Goal: Transaction & Acquisition: Register for event/course

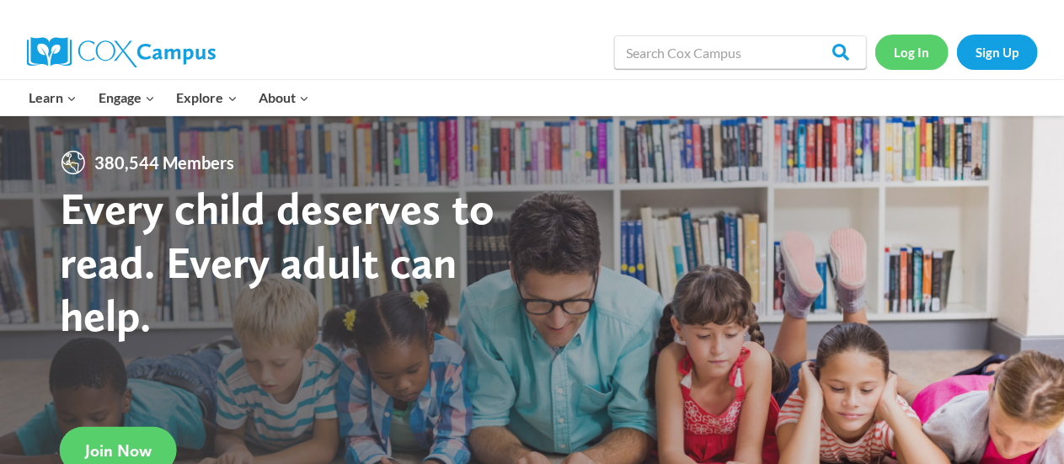
click at [914, 59] on link "Log In" at bounding box center [911, 52] width 73 height 35
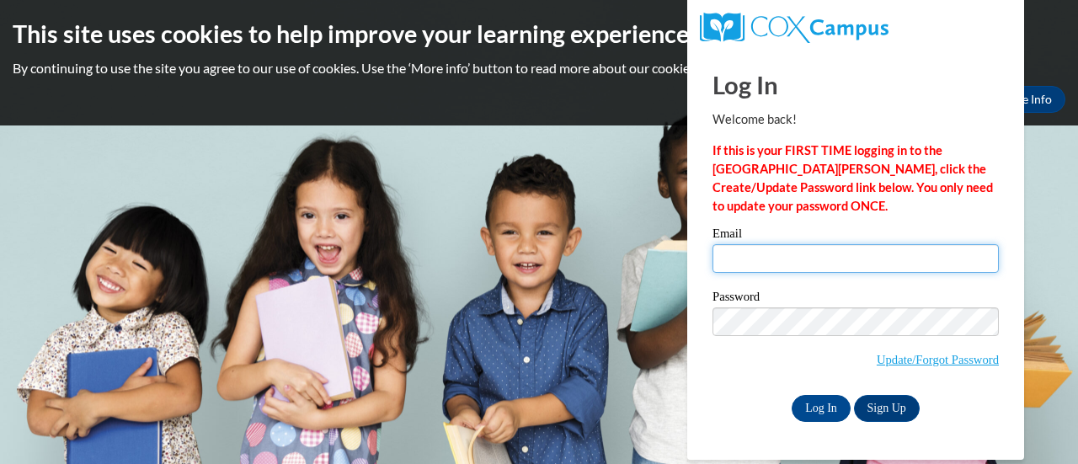
click at [795, 259] on input "Email" at bounding box center [855, 258] width 286 height 29
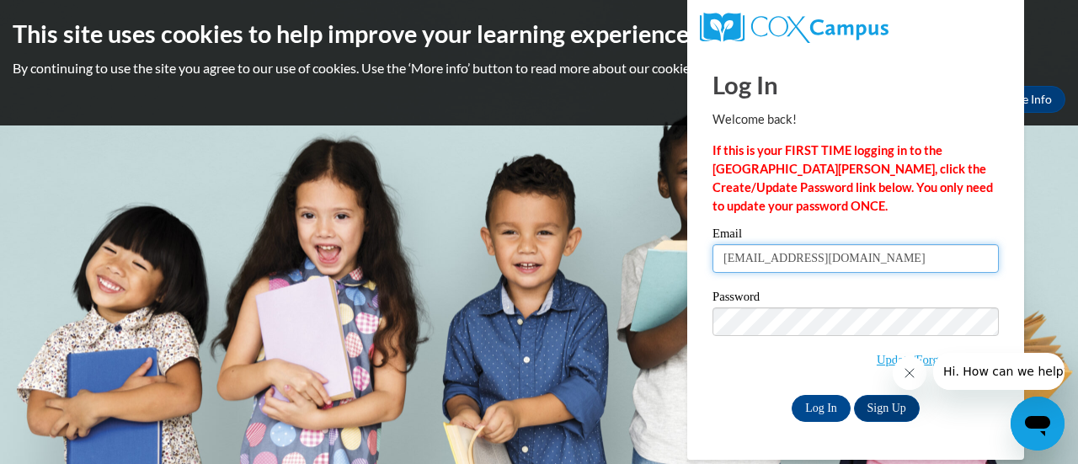
type input "idzikowe@gmail.com"
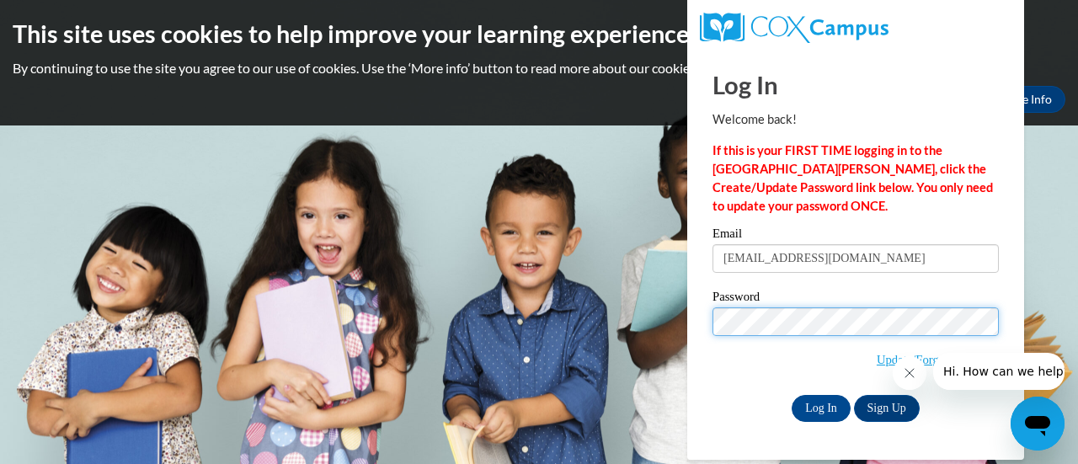
click at [792, 395] on input "Log In" at bounding box center [821, 408] width 59 height 27
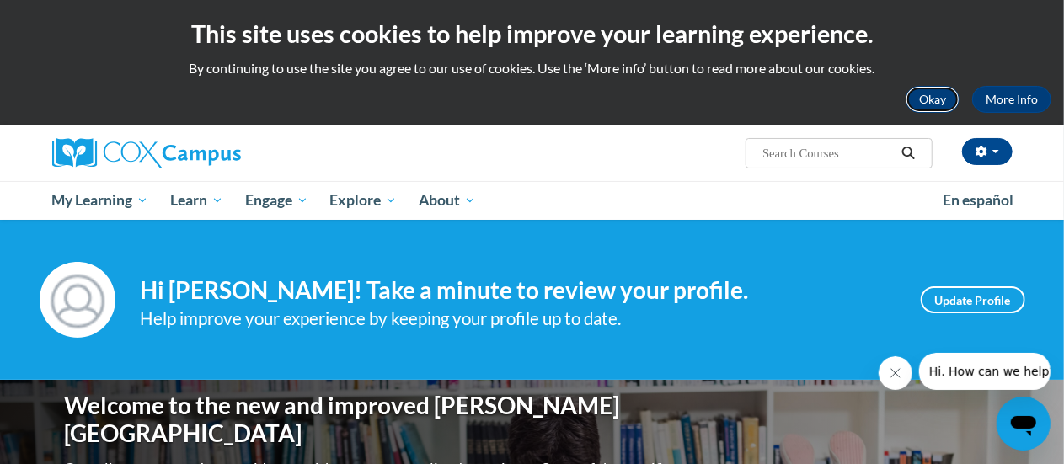
click at [941, 103] on button "Okay" at bounding box center [932, 99] width 54 height 27
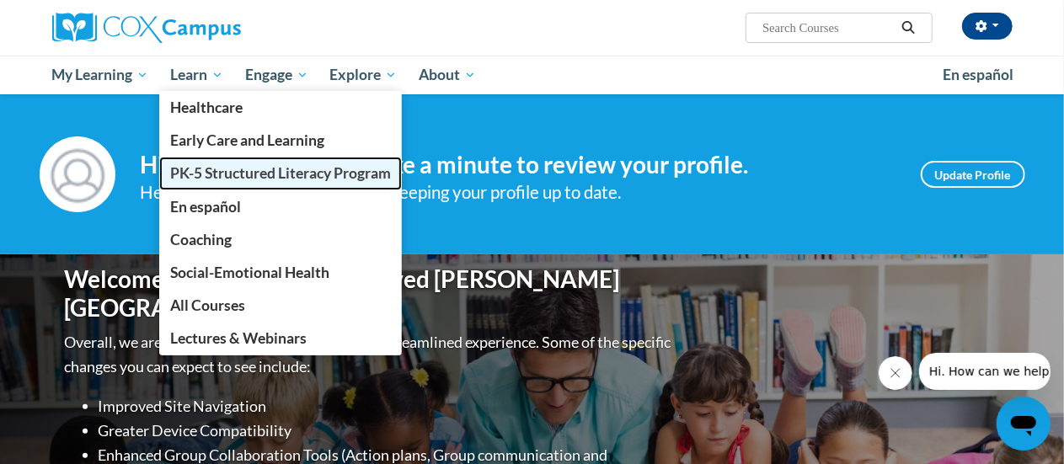
click at [258, 173] on span "PK-5 Structured Literacy Program" at bounding box center [280, 173] width 221 height 18
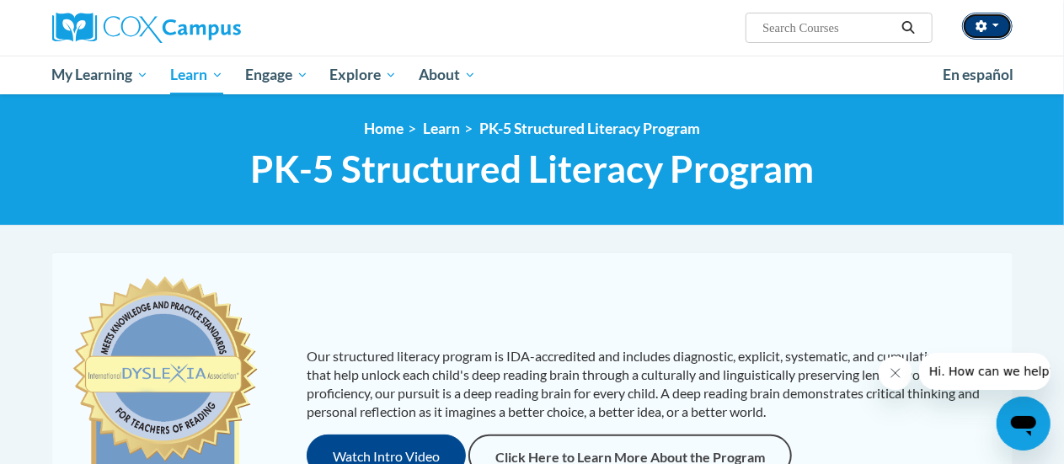
click at [987, 26] on button "button" at bounding box center [987, 26] width 51 height 27
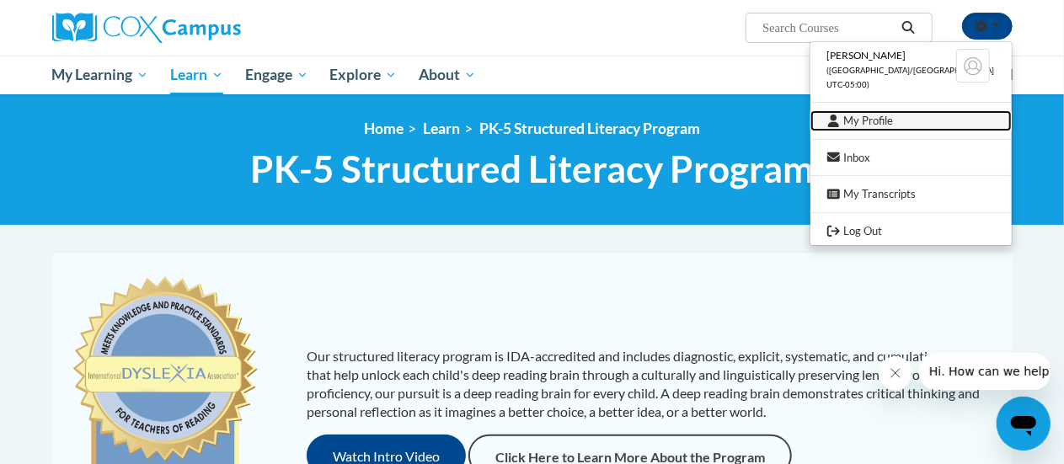
click at [905, 121] on link "My Profile" at bounding box center [910, 120] width 201 height 21
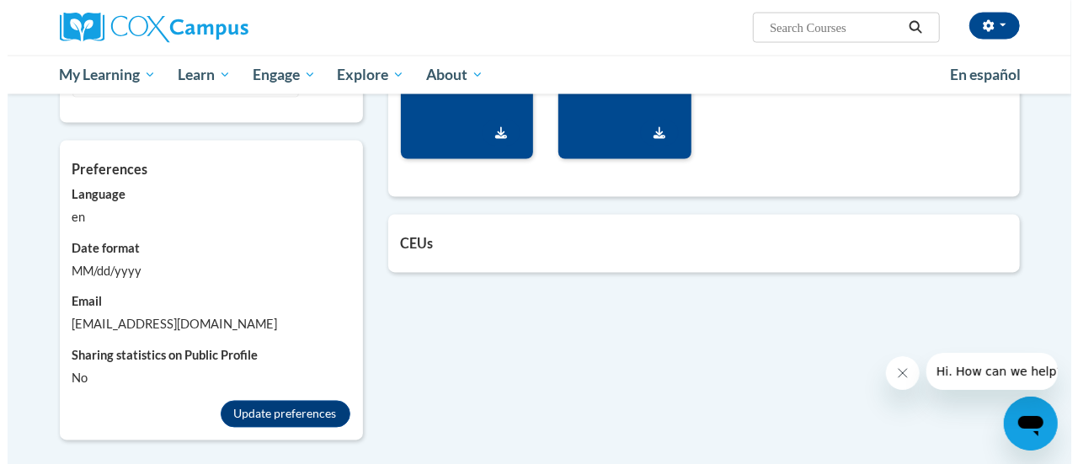
scroll to position [1468, 0]
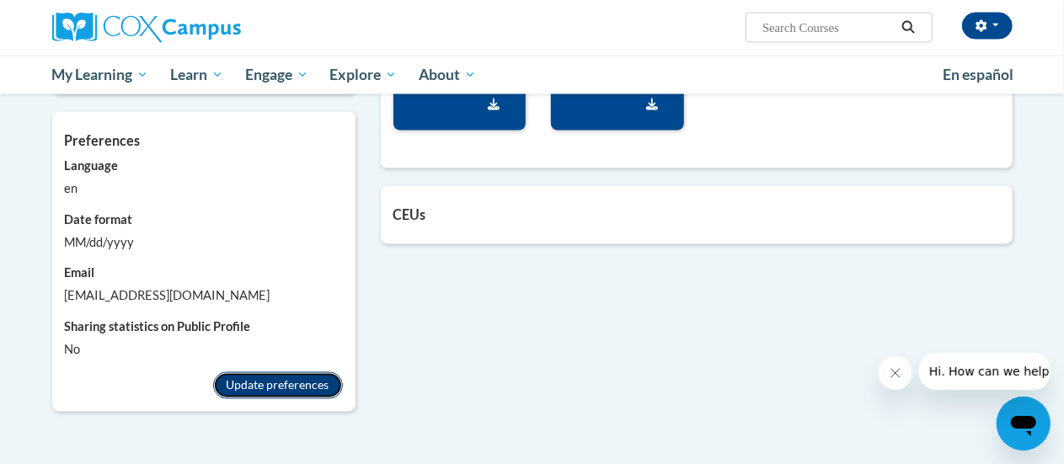
click at [302, 372] on button "Update preferences" at bounding box center [278, 385] width 130 height 27
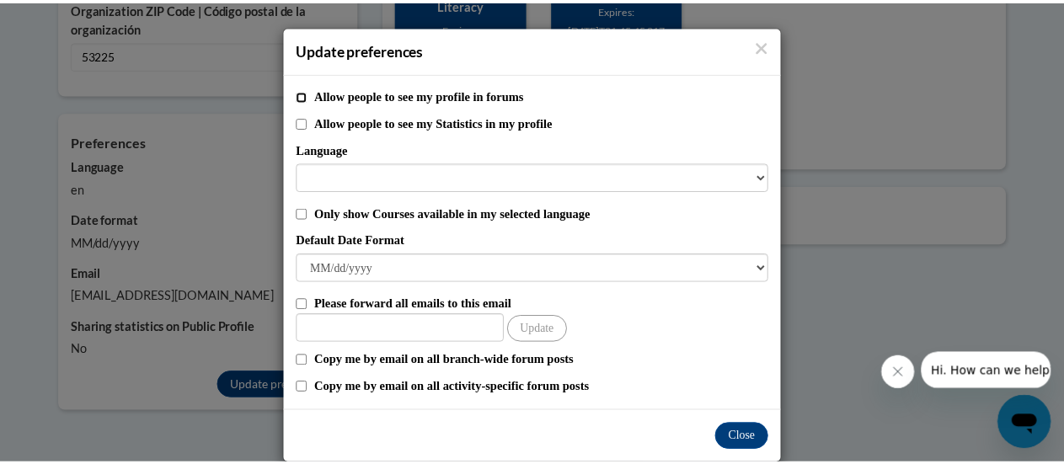
scroll to position [24, 0]
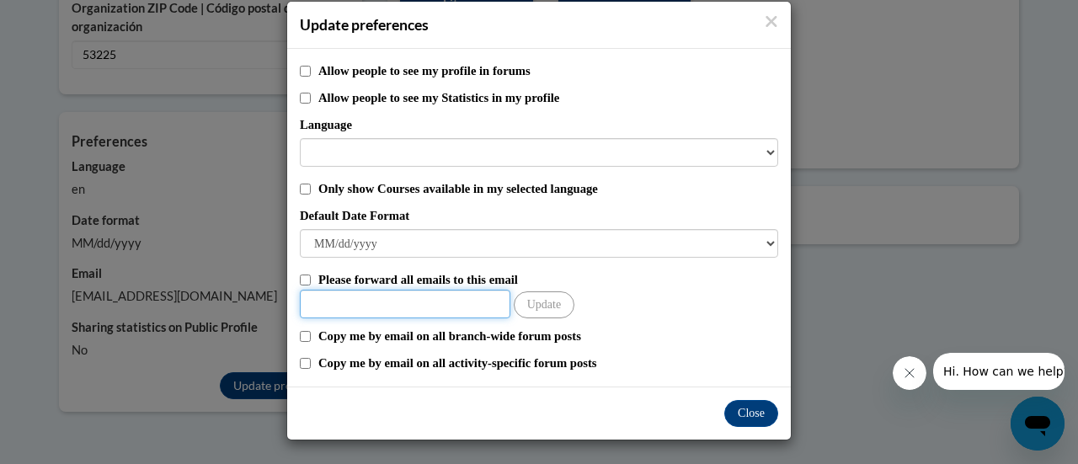
click at [451, 308] on input "Other Email" at bounding box center [405, 304] width 211 height 29
type input "idzikowski.elizabeth"
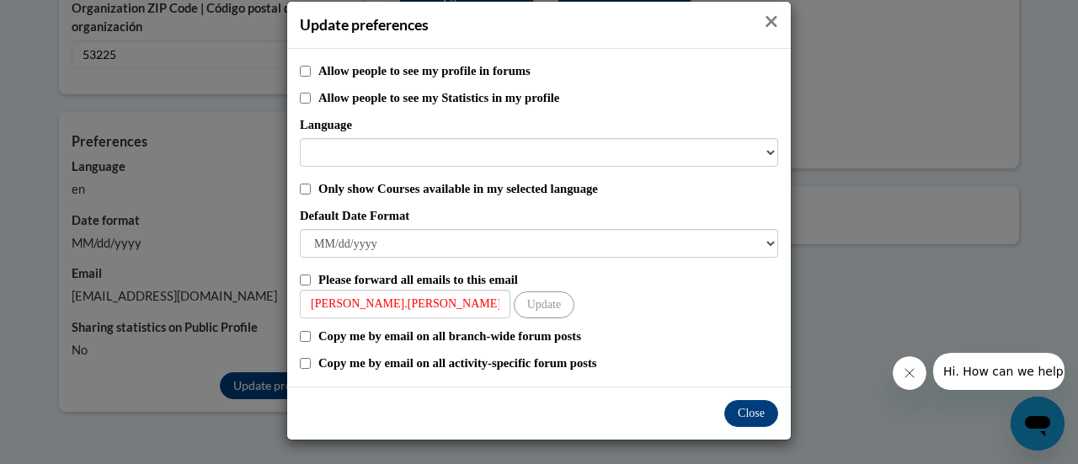
click at [765, 14] on icon "Close" at bounding box center [771, 22] width 13 height 18
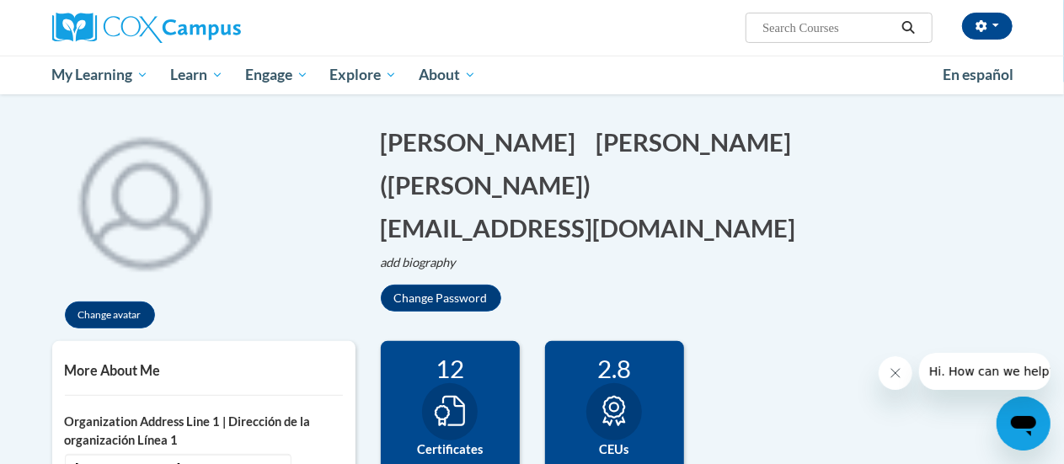
scroll to position [0, 0]
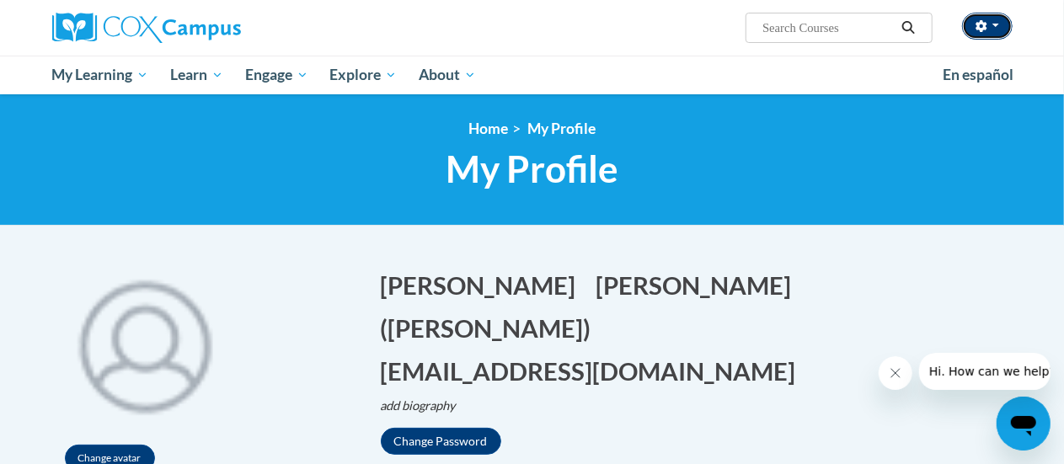
click at [978, 34] on button "button" at bounding box center [987, 26] width 51 height 27
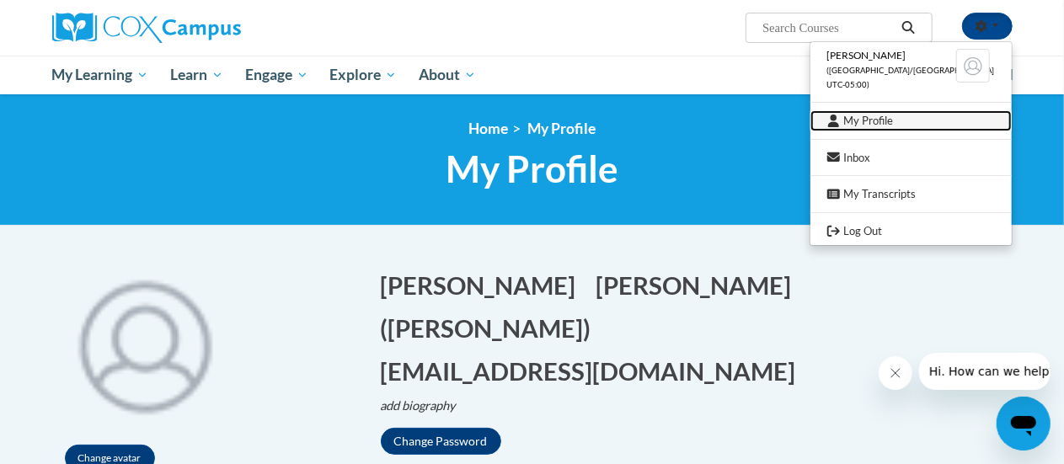
click at [872, 116] on link "My Profile" at bounding box center [910, 120] width 201 height 21
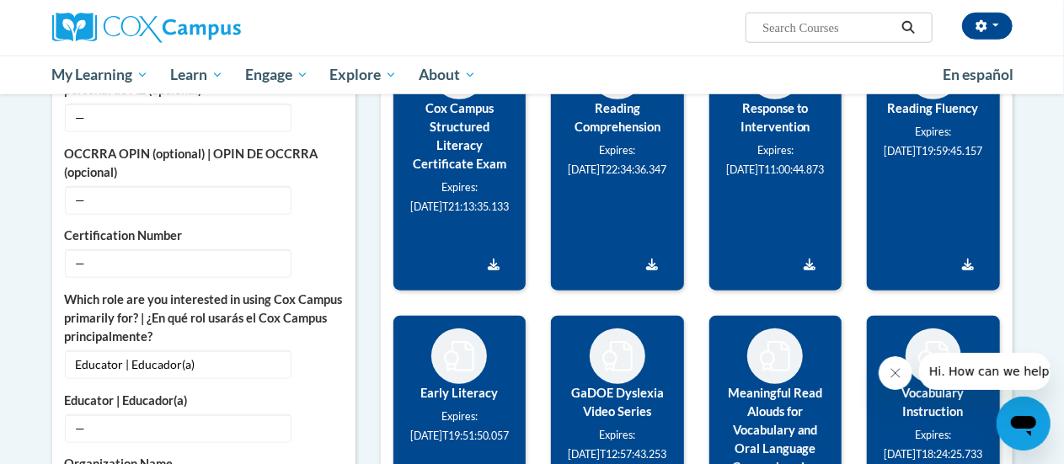
scroll to position [736, 0]
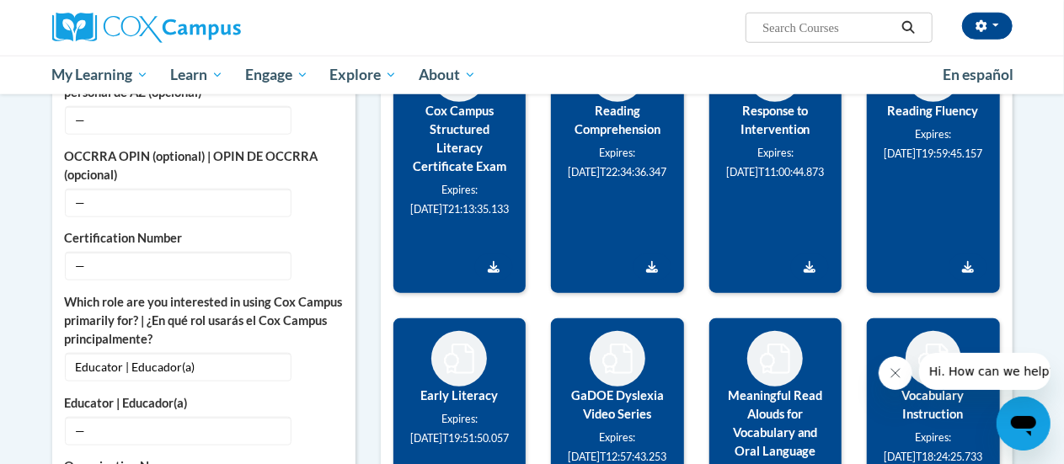
drag, startPoint x: 416, startPoint y: 191, endPoint x: 507, endPoint y: 195, distance: 91.0
click at [507, 195] on div "Expires: [DATE]T21:13:35.133" at bounding box center [460, 199] width 108 height 39
copy small "15T21:13:35.133"
click at [317, 259] on icon "Custom profile fields" at bounding box center [323, 265] width 12 height 12
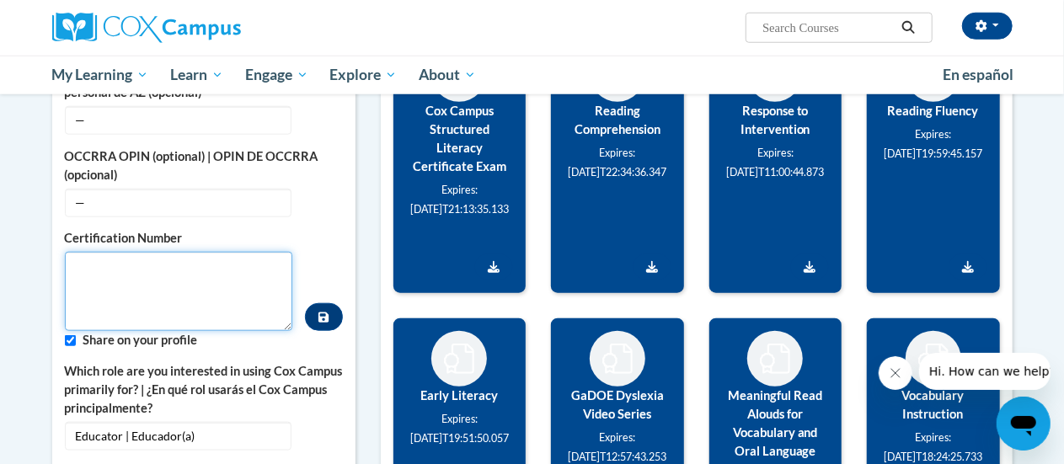
click at [239, 252] on textarea "Custom profile fields" at bounding box center [179, 291] width 228 height 79
paste textarea "15T21:13:35.133"
type textarea "15T21:13:35.133"
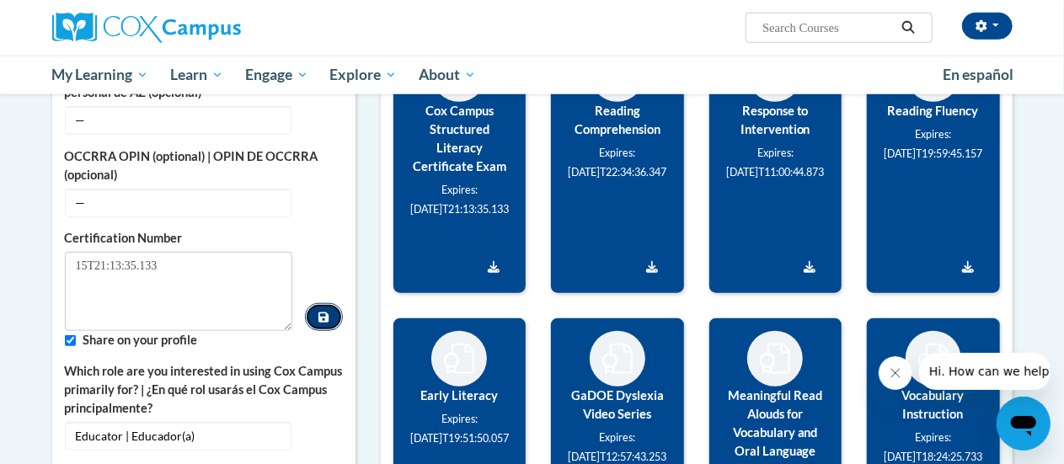
click at [317, 303] on button "Custom profile fields" at bounding box center [323, 317] width 37 height 28
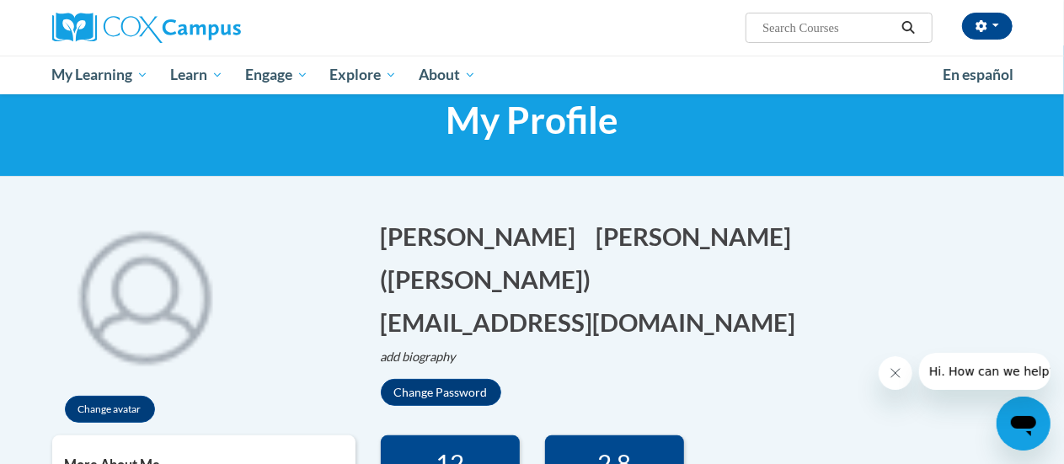
scroll to position [0, 0]
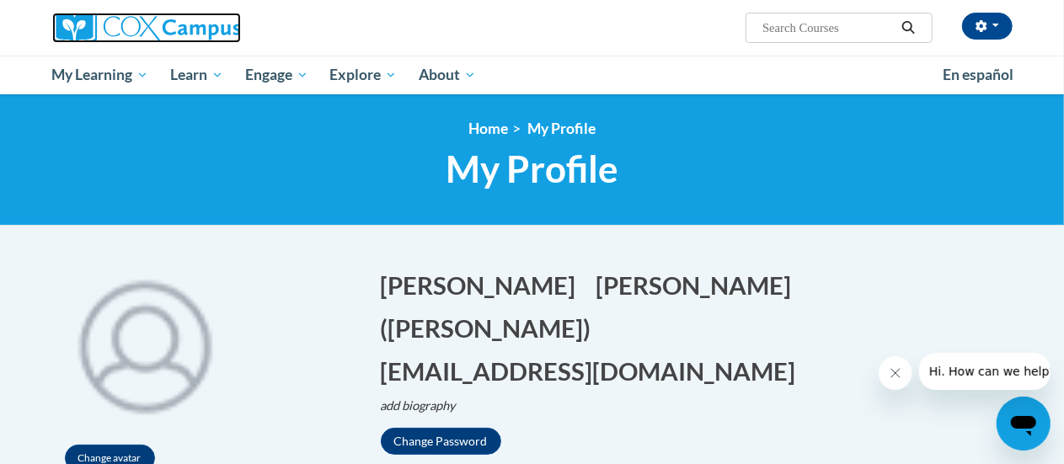
click at [141, 31] on img at bounding box center [146, 28] width 189 height 30
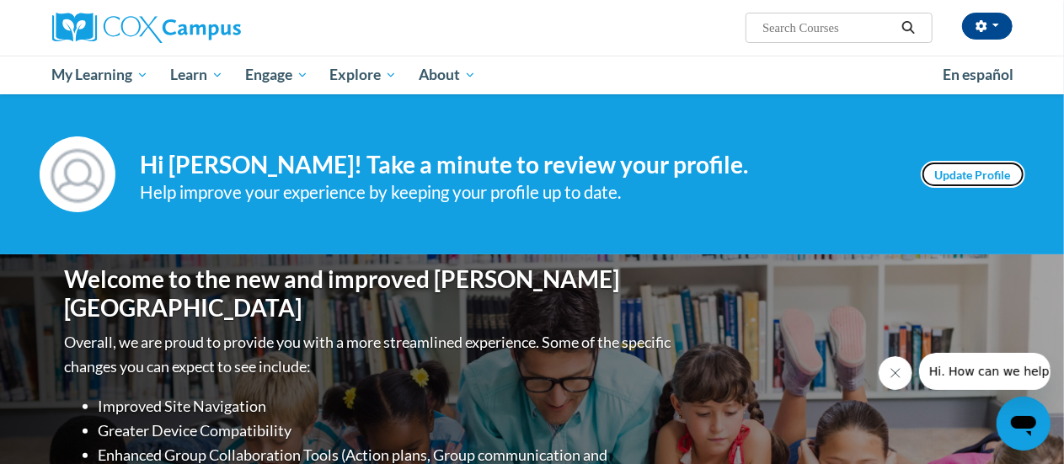
click at [951, 164] on link "Update Profile" at bounding box center [972, 174] width 104 height 27
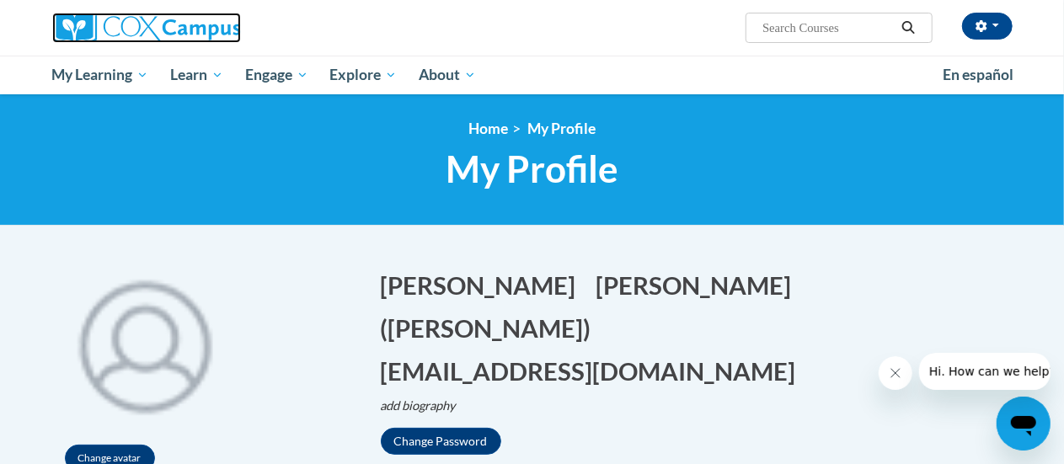
click at [115, 35] on img at bounding box center [146, 28] width 189 height 30
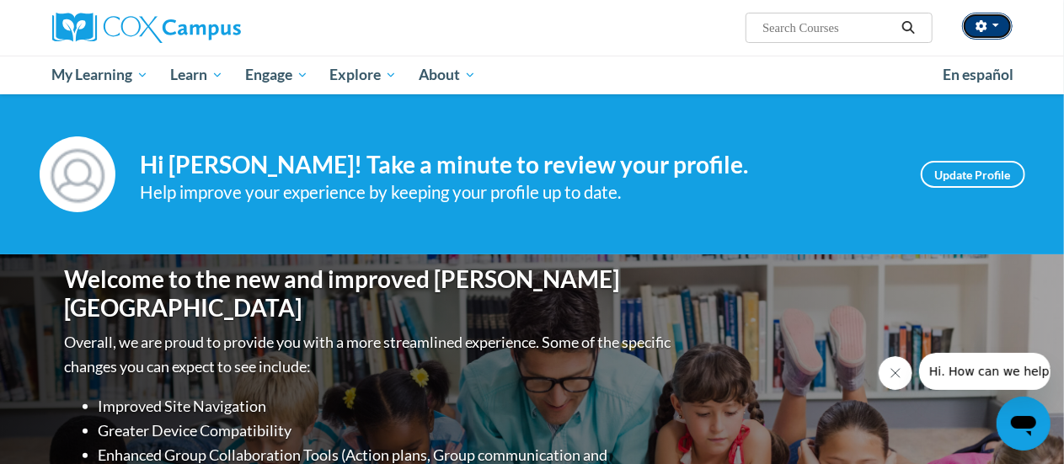
click at [997, 25] on span "button" at bounding box center [995, 25] width 7 height 3
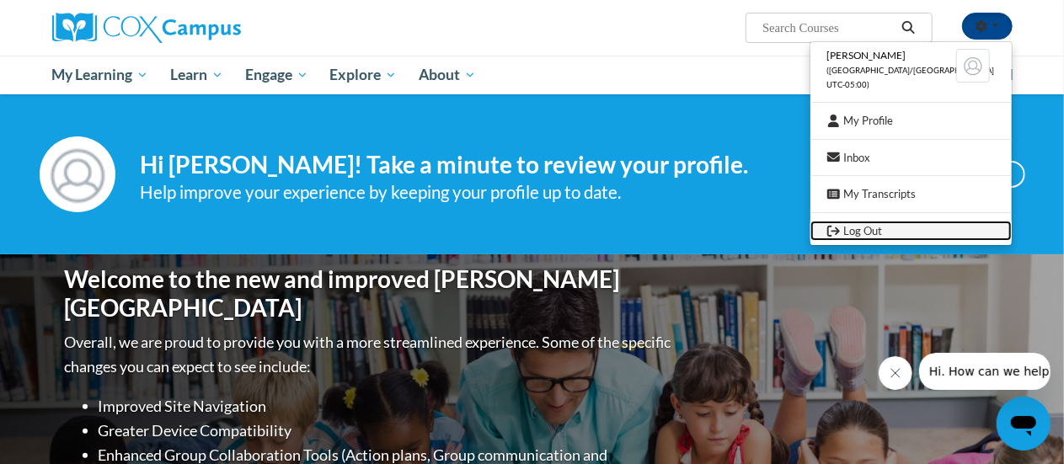
click at [887, 228] on link "Log Out" at bounding box center [910, 231] width 201 height 21
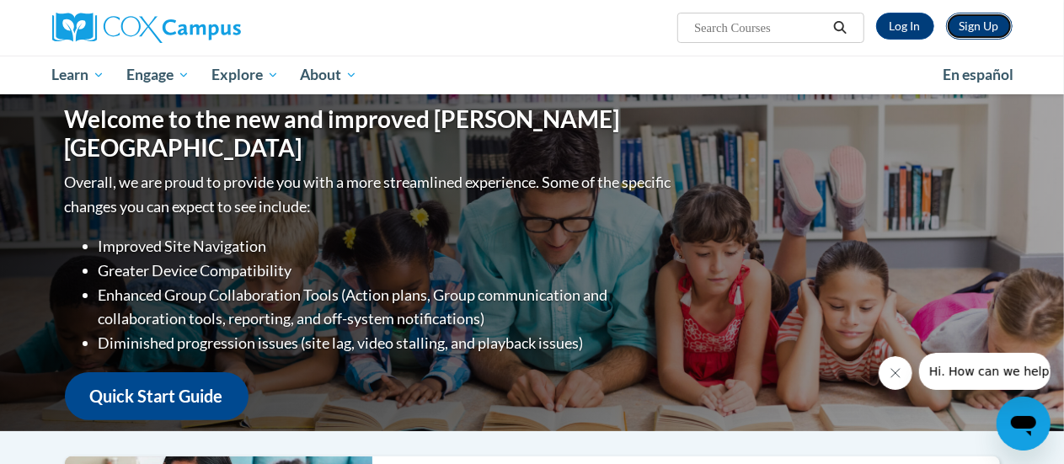
click at [954, 24] on link "Sign Up" at bounding box center [979, 26] width 67 height 27
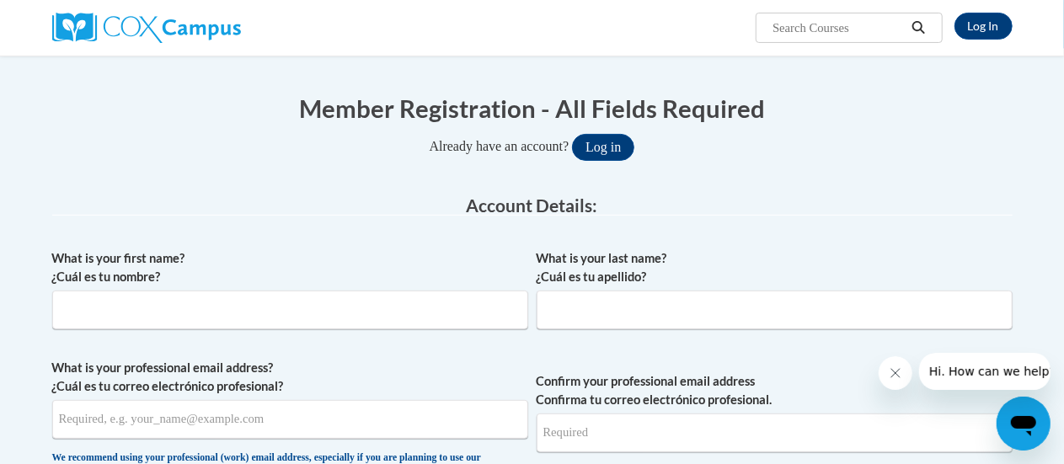
scroll to position [151, 0]
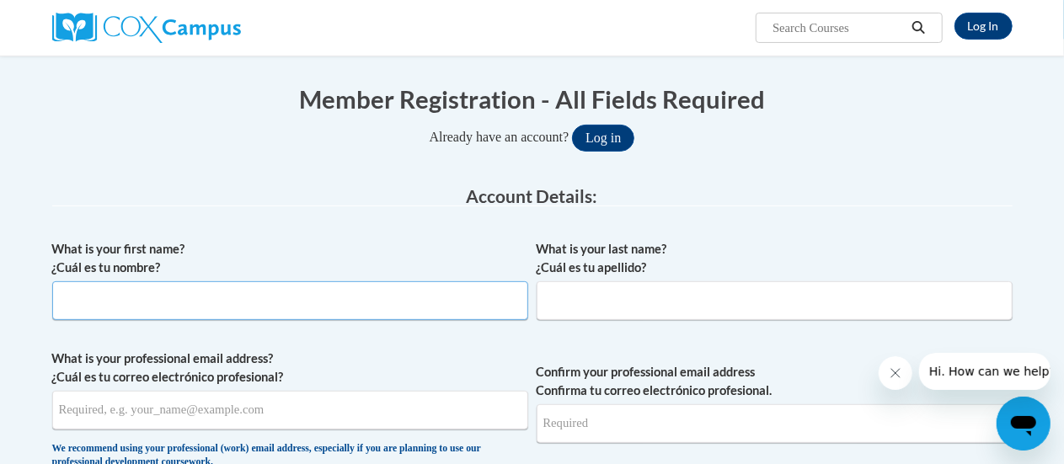
click at [399, 312] on input "What is your first name? ¿Cuál es tu nombre?" at bounding box center [290, 300] width 476 height 39
type input "Elizabeth"
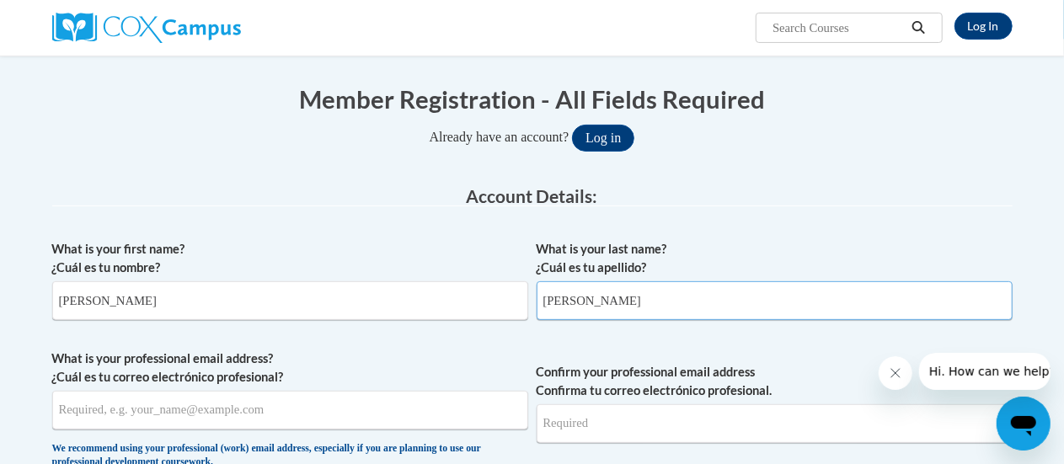
type input "Idzikowski"
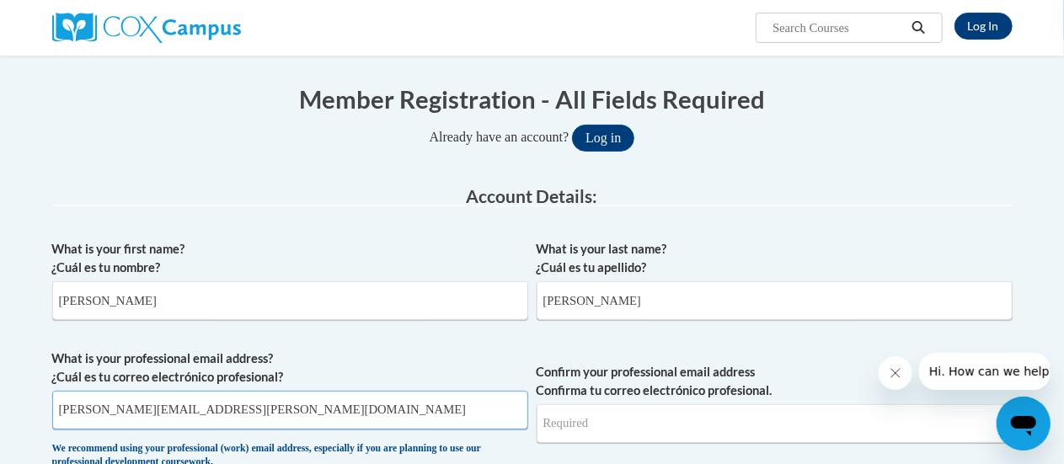
type input "idzikowski.elizabeth@myhapa.org"
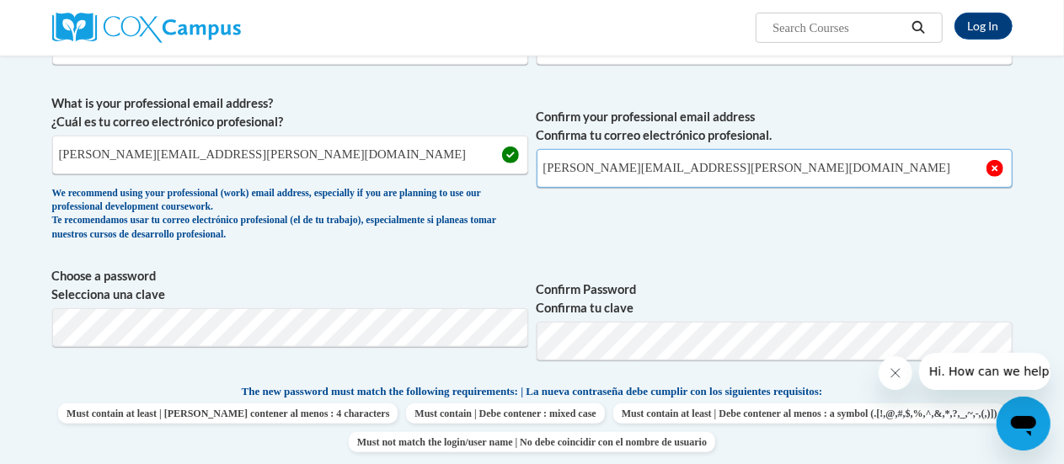
scroll to position [443, 0]
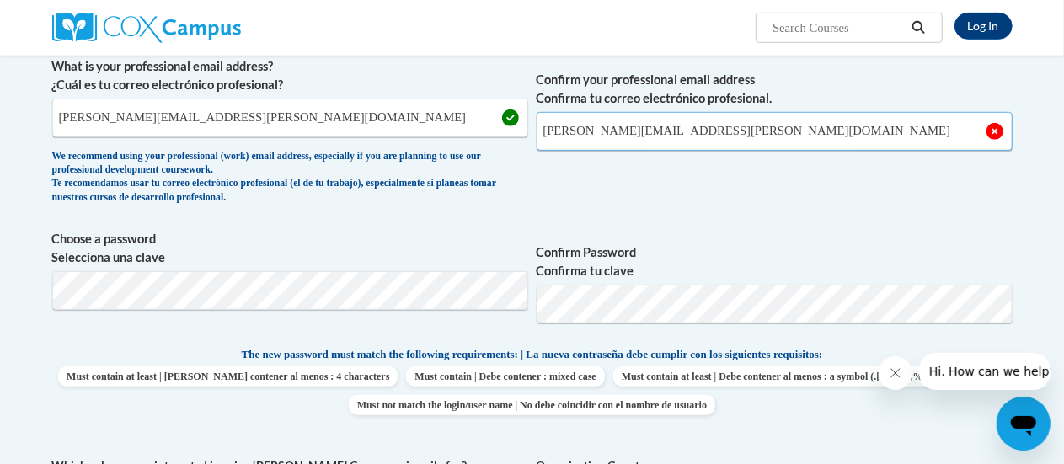
type input "[PERSON_NAME][EMAIL_ADDRESS][DOMAIN_NAME]"
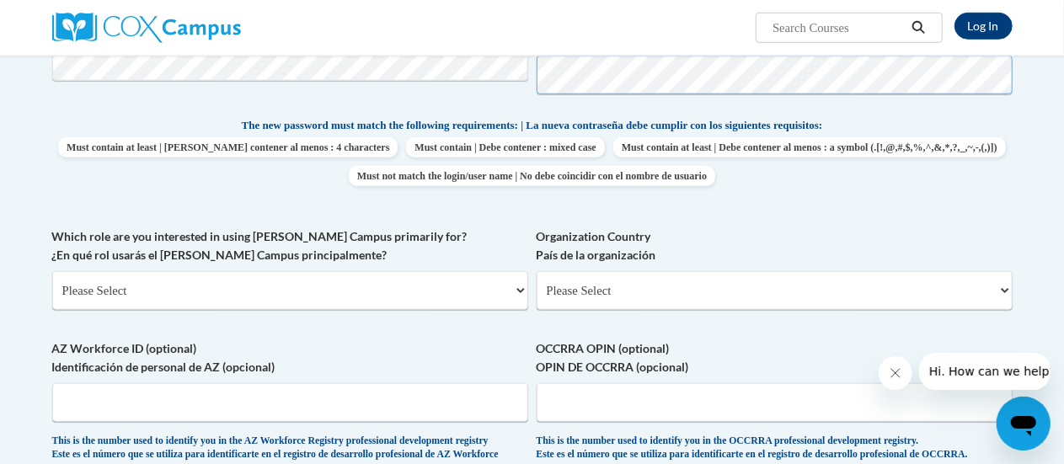
scroll to position [679, 0]
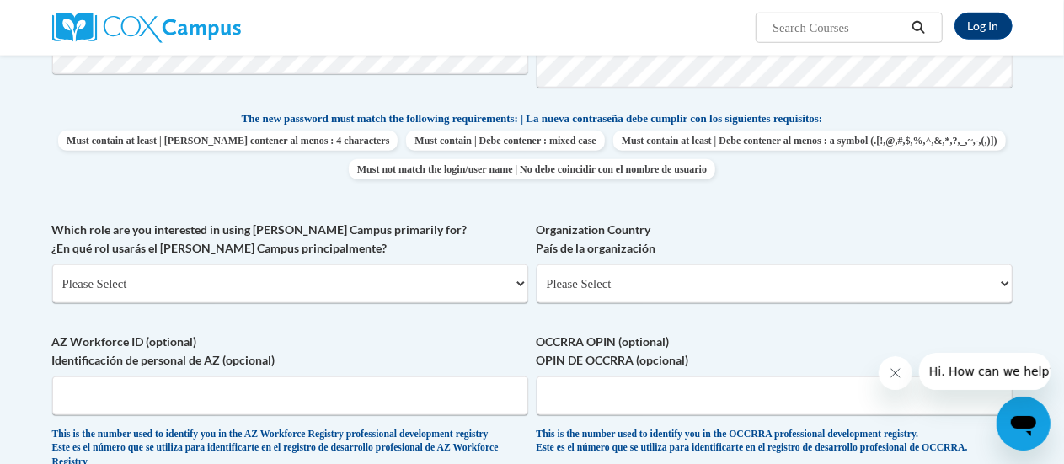
click at [547, 212] on div "What is your first name? ¿Cuál es tu nombre? Elizabeth What is your last name? …" at bounding box center [532, 95] width 960 height 782
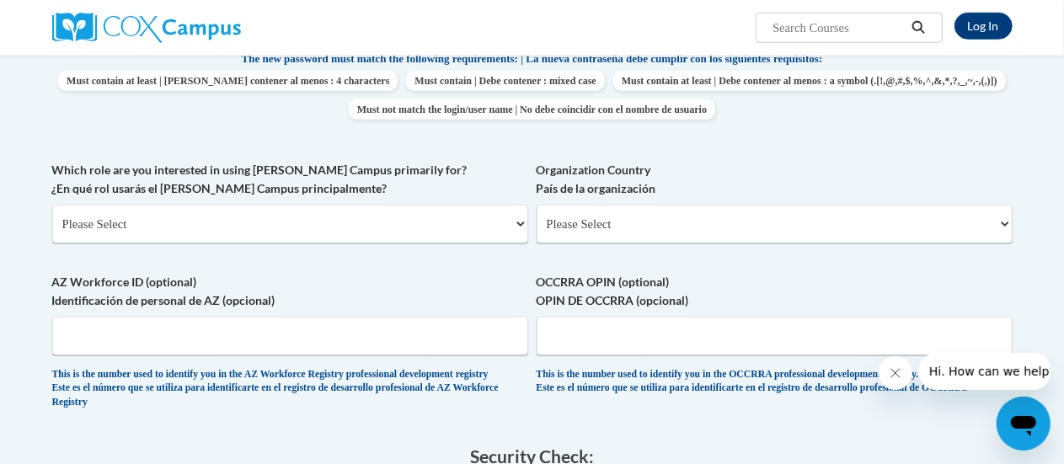
scroll to position [743, 0]
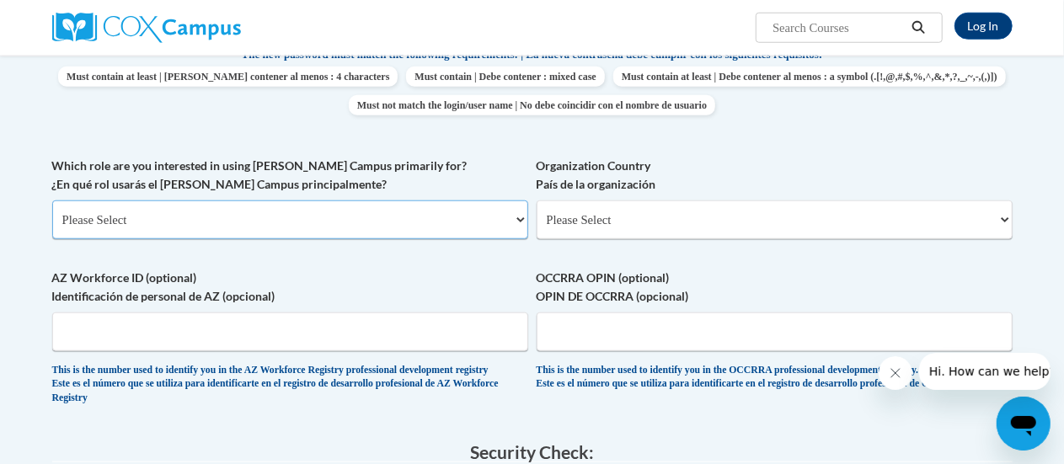
click at [494, 216] on select "Please Select College/University | Colegio/Universidad Community/Nonprofit Part…" at bounding box center [290, 219] width 476 height 39
select select "fbf2d438-af2f-41f8-98f1-81c410e29de3"
click at [52, 200] on select "Please Select College/University | Colegio/Universidad Community/Nonprofit Part…" at bounding box center [290, 219] width 476 height 39
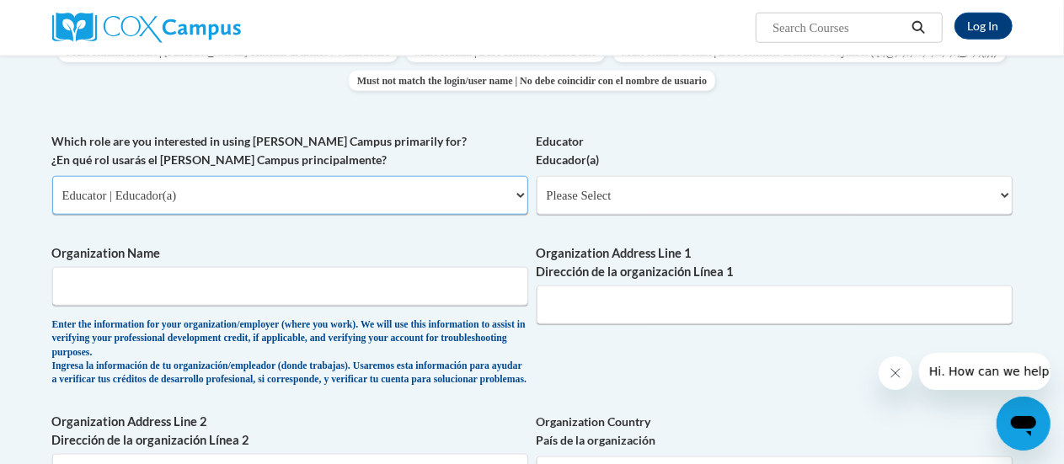
scroll to position [768, 0]
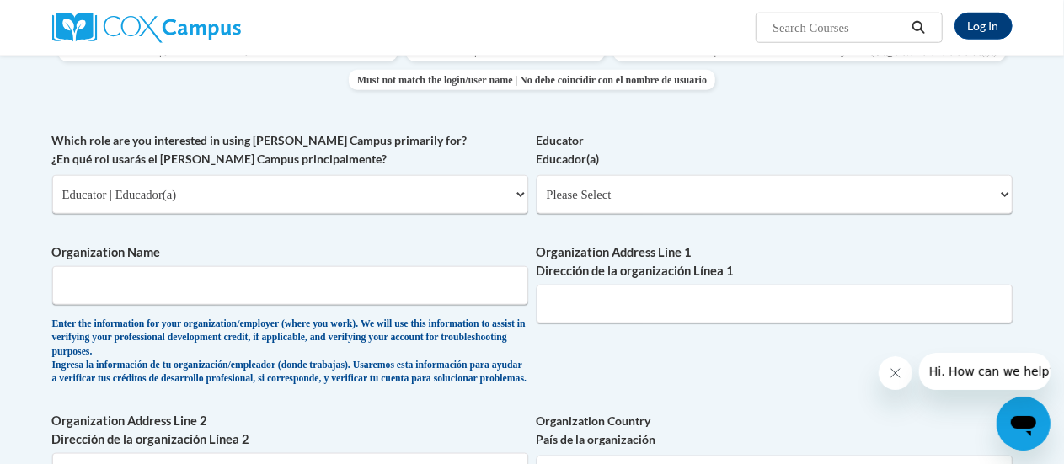
click at [608, 216] on div "Educator Educador(a) Please Select Early Learning/Daycare Teacher/Family Home C…" at bounding box center [774, 178] width 476 height 95
click at [628, 198] on select "Please Select Early Learning/Daycare Teacher/Family Home Care Provider | Maestr…" at bounding box center [774, 194] width 476 height 39
select select "8e40623d-54d0-45cd-9f92-5df65cd3f8cf"
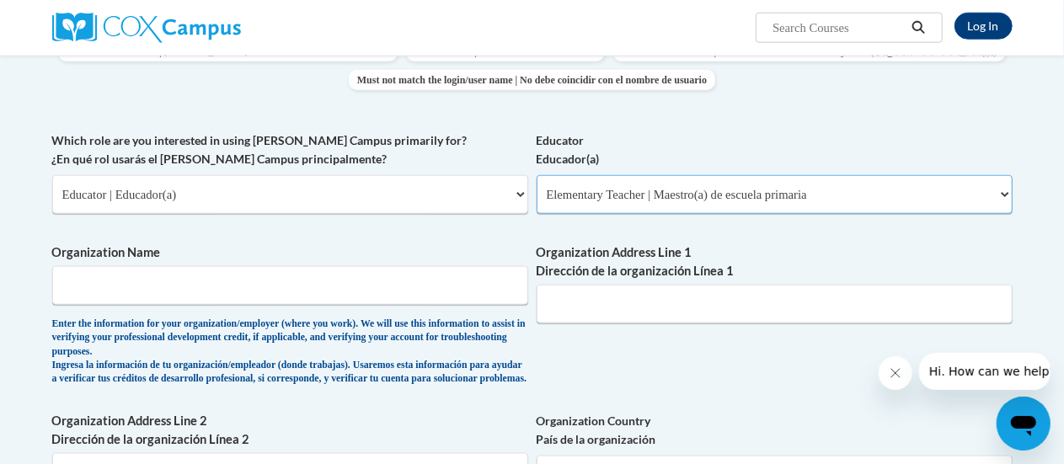
click at [536, 175] on select "Please Select Early Learning/Daycare Teacher/Family Home Care Provider | Maestr…" at bounding box center [774, 194] width 476 height 39
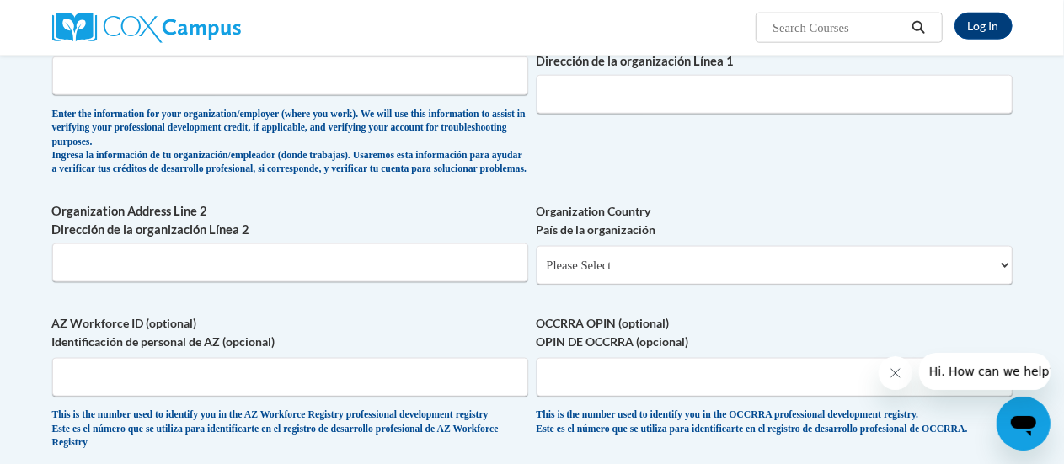
scroll to position [978, 0]
click at [480, 89] on input "Organization Name" at bounding box center [290, 75] width 476 height 39
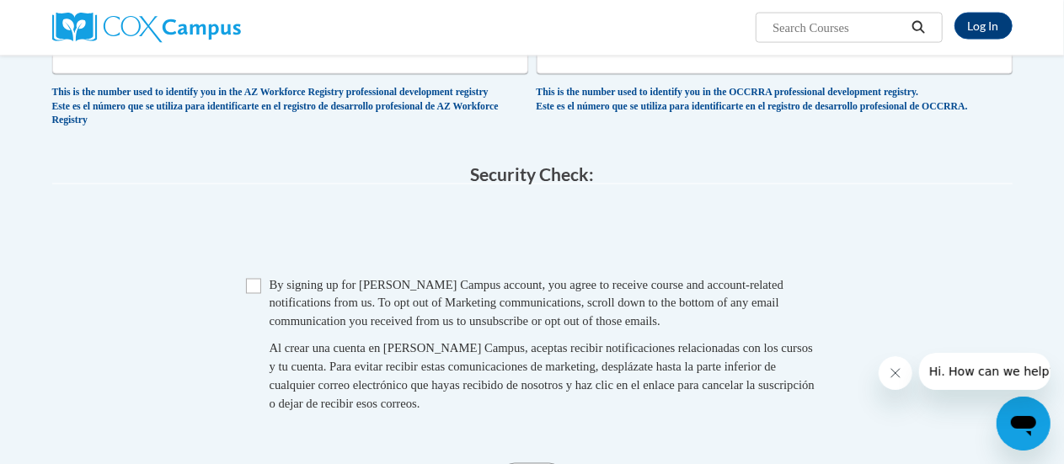
scroll to position [1400, 0]
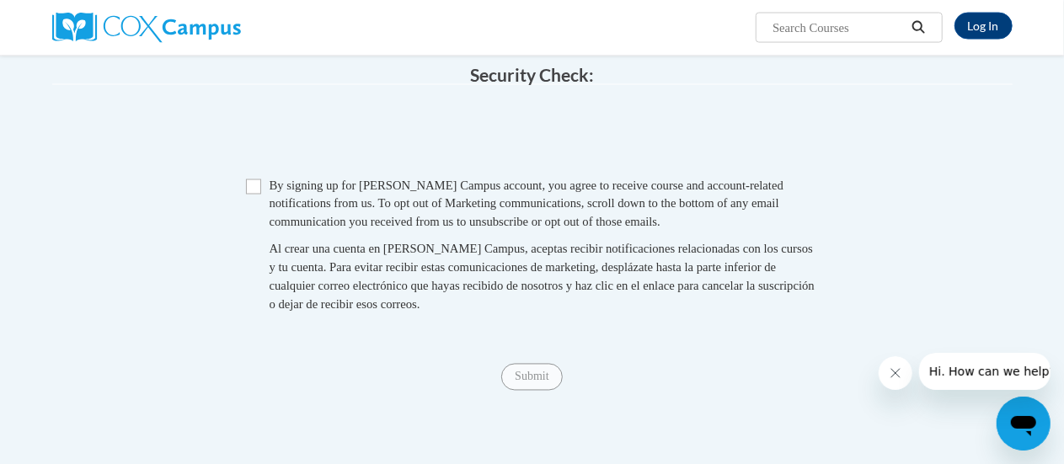
type input "HAPA"
click at [257, 195] on input "Checkbox" at bounding box center [253, 186] width 15 height 15
checkbox input "true"
click at [544, 391] on input "Submit" at bounding box center [531, 377] width 61 height 27
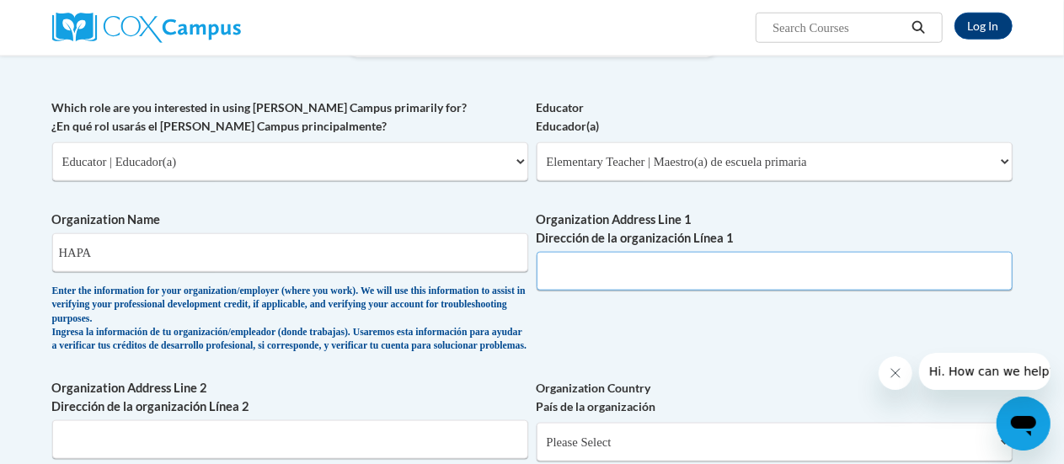
scroll to position [793, 0]
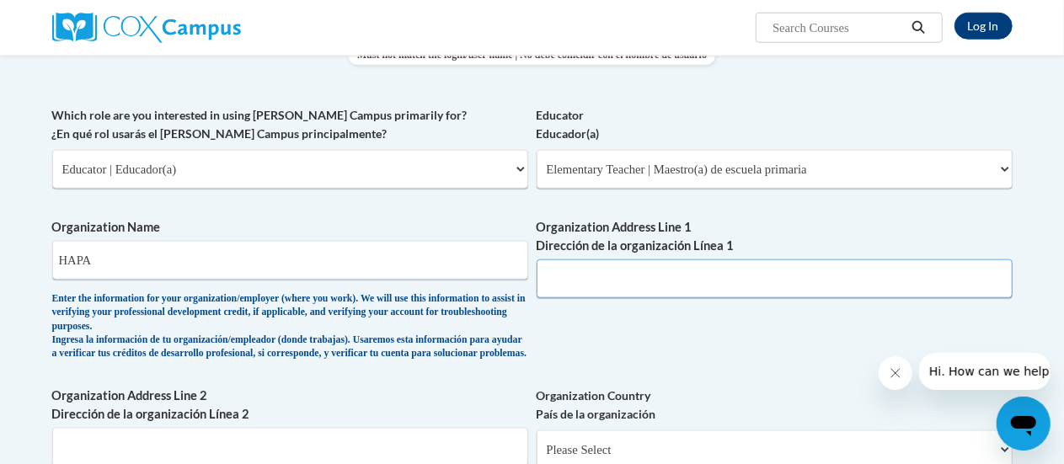
paste input "4601 N 84th St, Milwaukee, WI 53225"
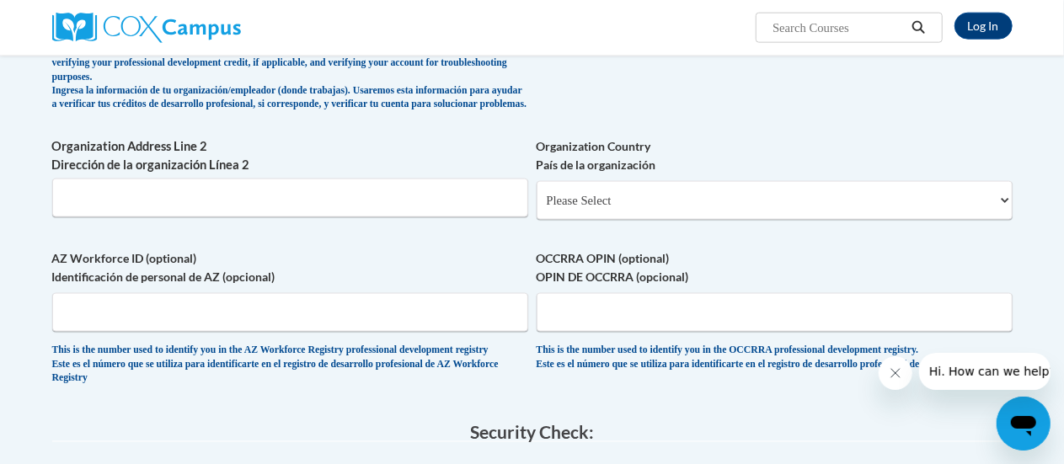
scroll to position [1075, 0]
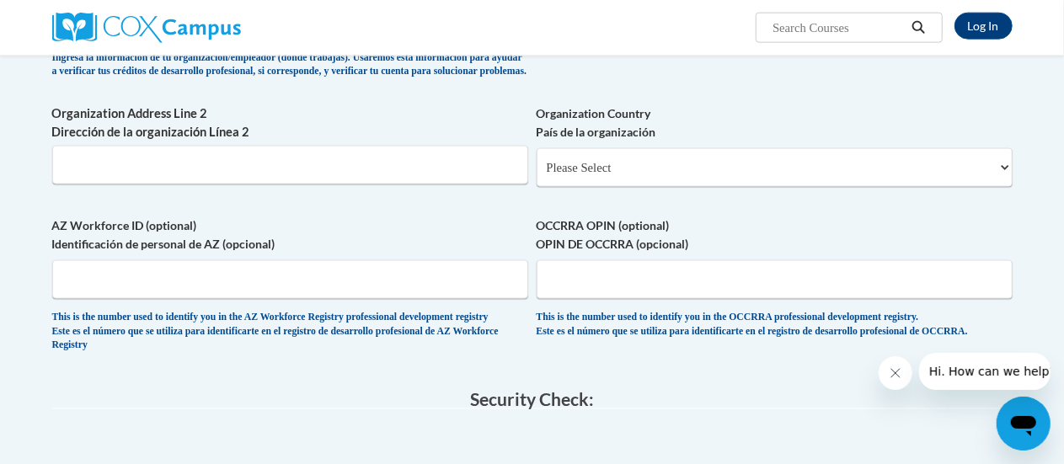
type input "4601 N 84th St, Milwaukee, WI 53225"
click at [818, 187] on select "Please Select United States | Estados Unidos Outside of the United States | Fue…" at bounding box center [774, 167] width 476 height 39
select select "ad49bcad-a171-4b2e-b99c-48b446064914"
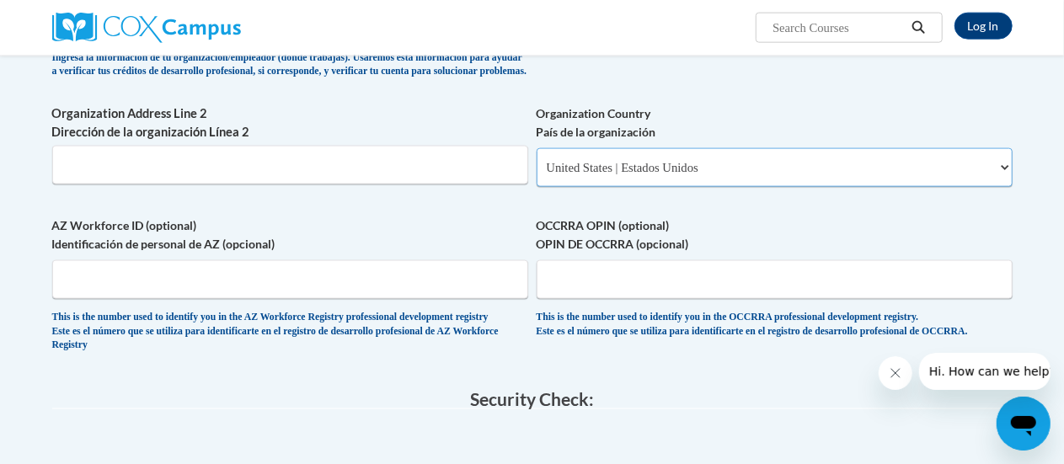
click at [536, 161] on select "Please Select United States | Estados Unidos Outside of the United States | Fue…" at bounding box center [774, 167] width 476 height 39
select select
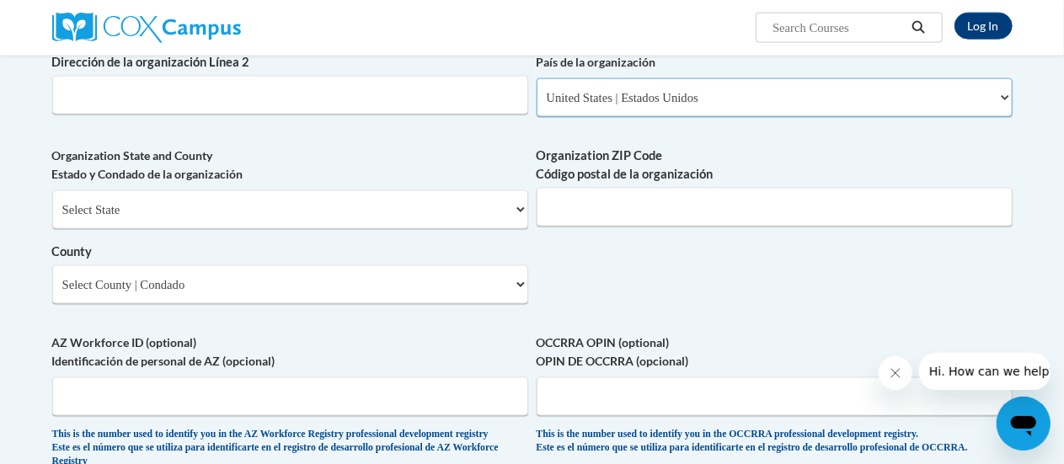
scroll to position [1146, 0]
click at [507, 196] on span "Organization State and County Estado y Condado de la organización Select State …" at bounding box center [290, 224] width 476 height 157
click at [488, 221] on select "Select State Alabama Alaska Arizona Arkansas California Colorado Connecticut De…" at bounding box center [290, 208] width 476 height 39
select select "Wisconsin"
click at [52, 201] on select "Select State Alabama Alaska Arizona Arkansas California Colorado Connecticut De…" at bounding box center [290, 208] width 476 height 39
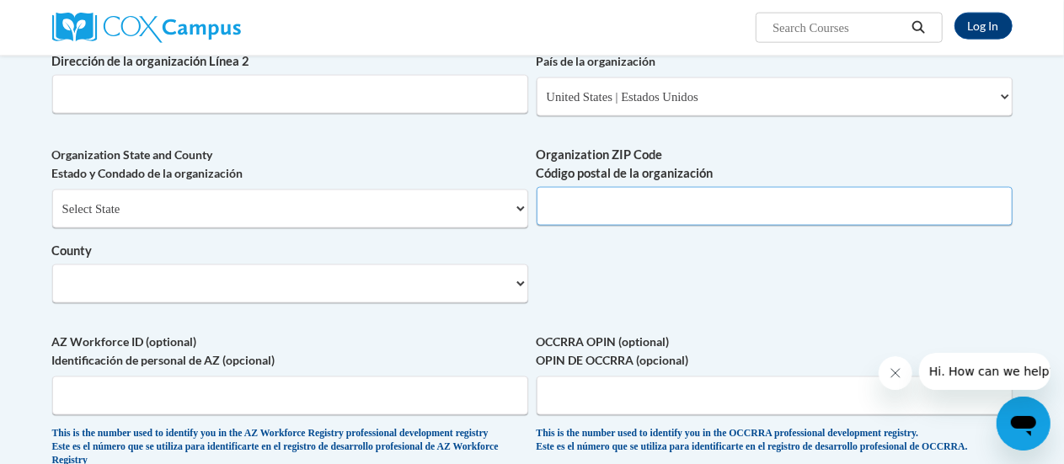
click at [615, 218] on input "Organization ZIP Code Código postal de la organización" at bounding box center [774, 206] width 476 height 39
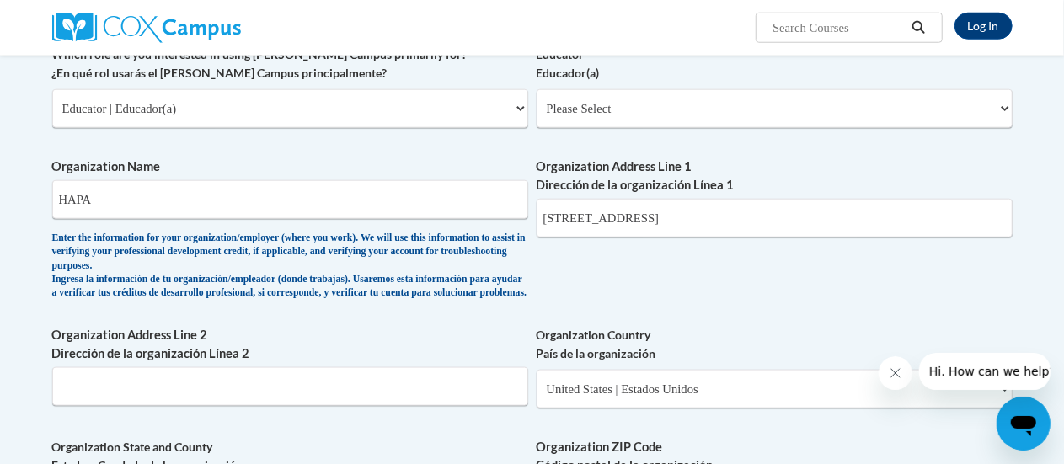
scroll to position [853, 0]
drag, startPoint x: 756, startPoint y: 213, endPoint x: 717, endPoint y: 218, distance: 39.1
click at [717, 218] on input "4601 N 84th St, Milwaukee, WI 53225" at bounding box center [774, 219] width 476 height 39
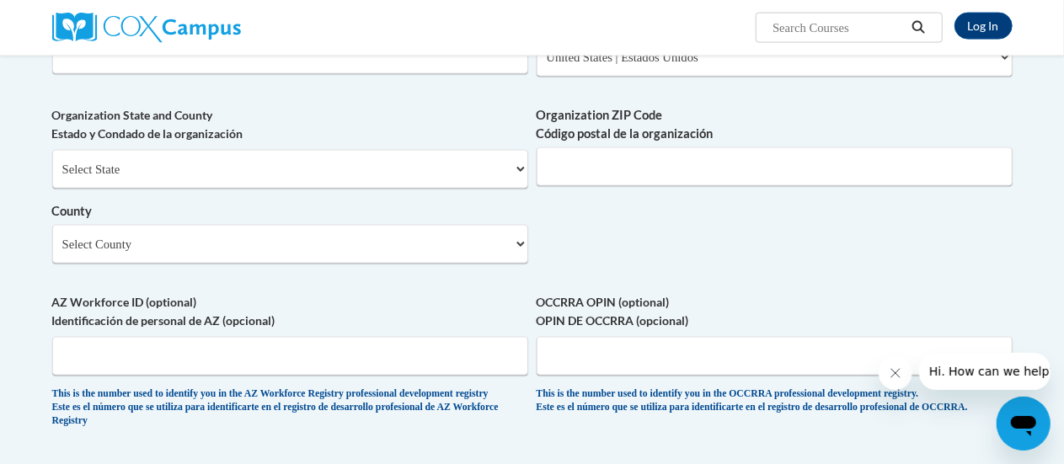
scroll to position [1204, 0]
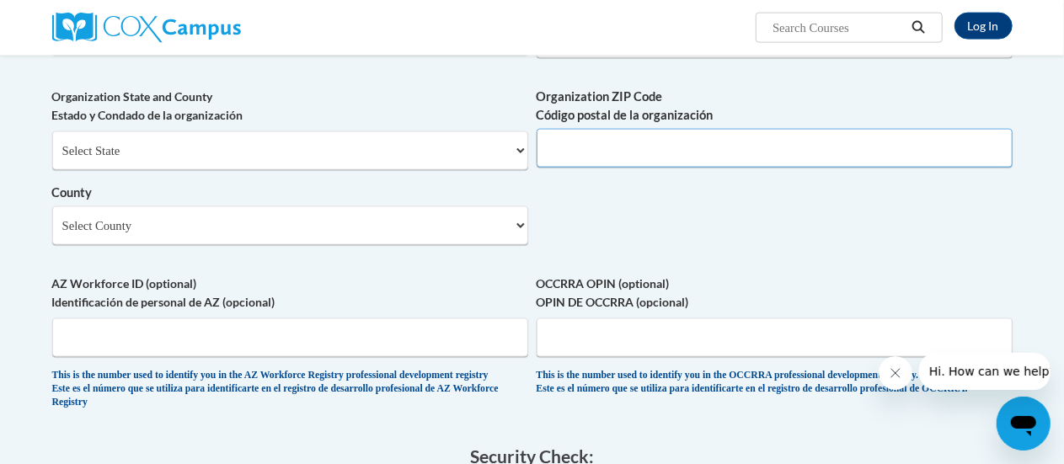
click at [696, 163] on input "Organization ZIP Code Código postal de la organización" at bounding box center [774, 148] width 476 height 39
paste input "53225"
type input "53225"
click at [422, 245] on select "Select County Adams Ashland Barron Bayfield Brown Buffalo Burnett Calumet Chipp…" at bounding box center [290, 225] width 476 height 39
select select "Milwaukee"
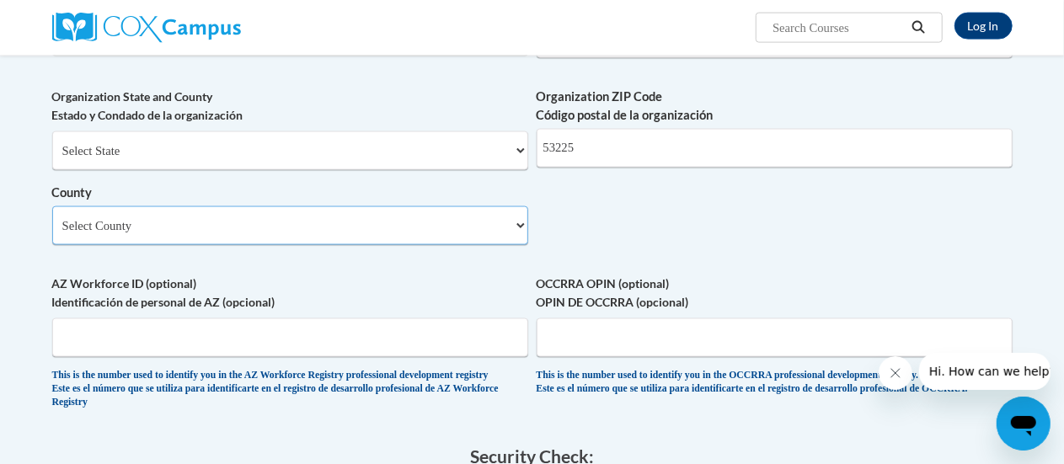
click at [52, 218] on select "Select County Adams Ashland Barron Bayfield Brown Buffalo Burnett Calumet Chipp…" at bounding box center [290, 225] width 476 height 39
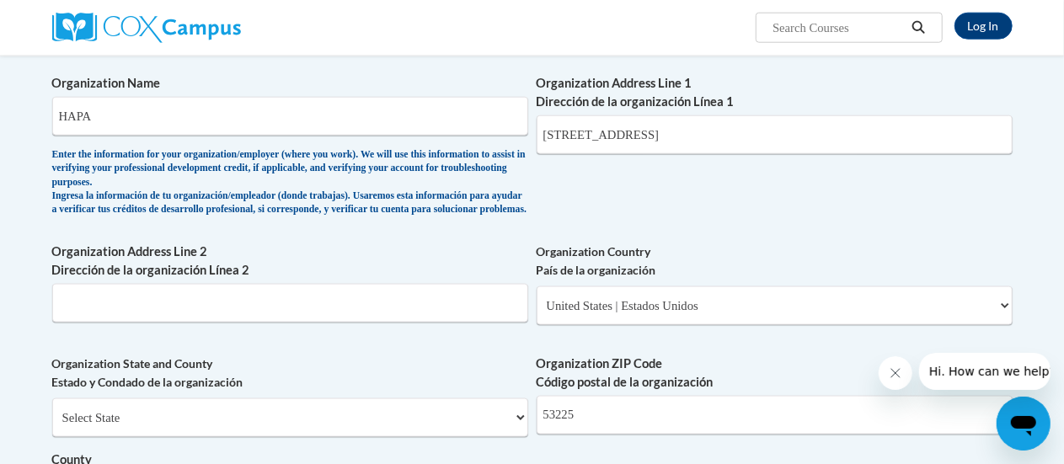
scroll to position [936, 0]
drag, startPoint x: 780, startPoint y: 141, endPoint x: 624, endPoint y: 134, distance: 155.9
click at [624, 134] on input "4601 N 84th St, Milwaukee, WI 53225" at bounding box center [774, 135] width 476 height 39
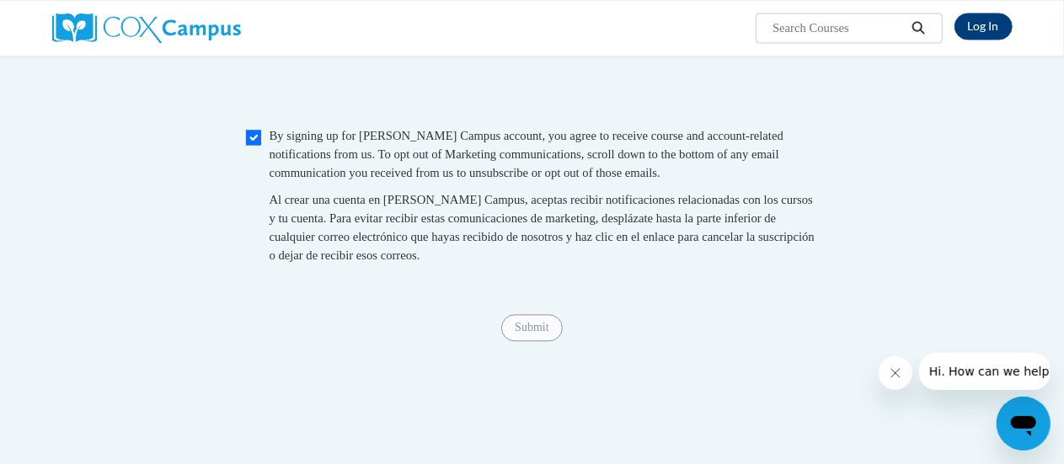
scroll to position [1637, 0]
type input "4601 N 84th St"
click at [642, 211] on div "By signing up for a Cox Campus account, you agree to receive course and account…" at bounding box center [543, 198] width 549 height 147
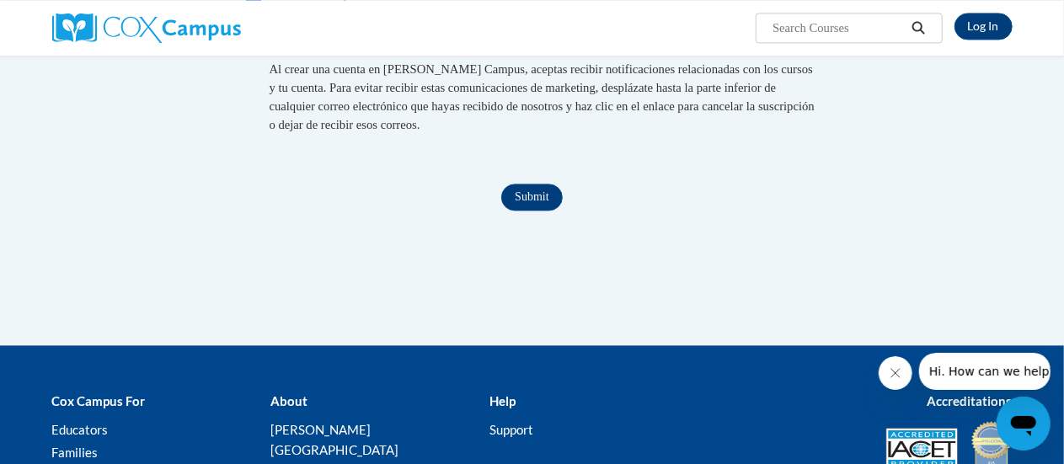
scroll to position [1767, 0]
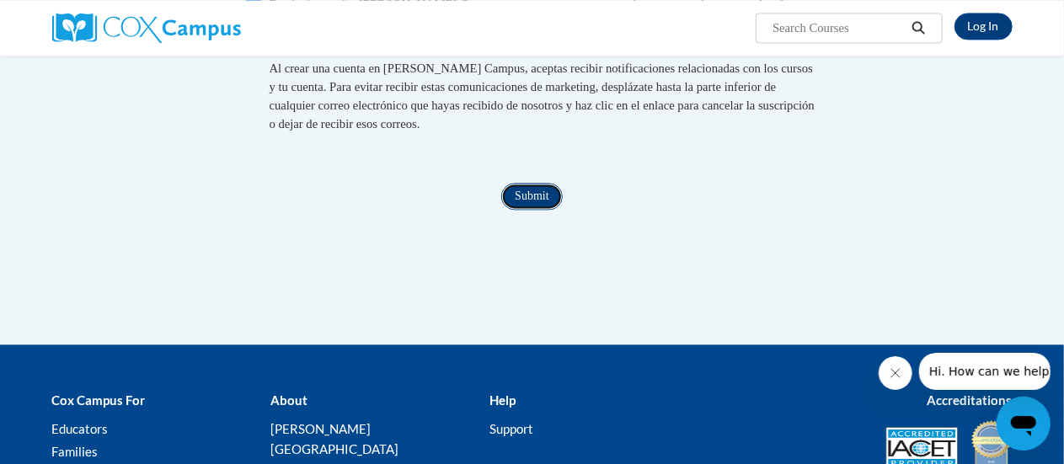
click at [524, 210] on input "Submit" at bounding box center [531, 196] width 61 height 27
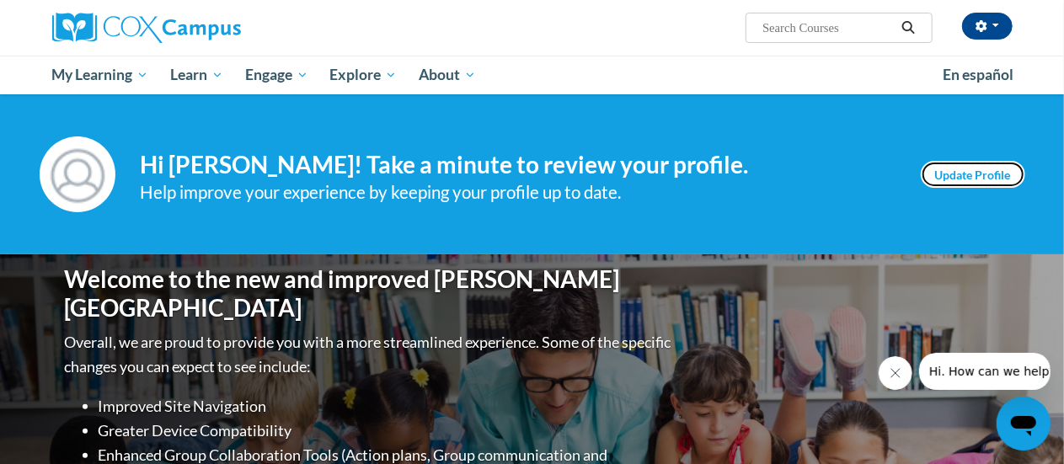
click at [976, 164] on link "Update Profile" at bounding box center [972, 174] width 104 height 27
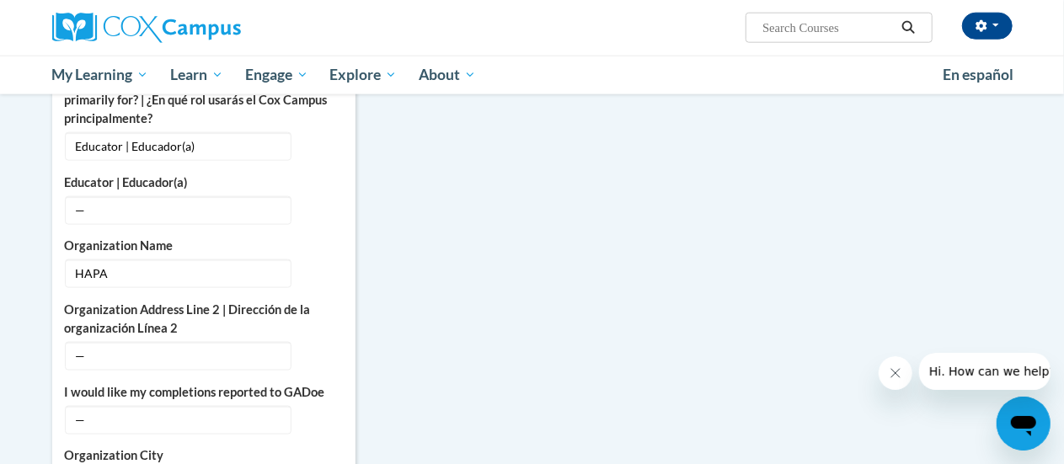
scroll to position [946, 0]
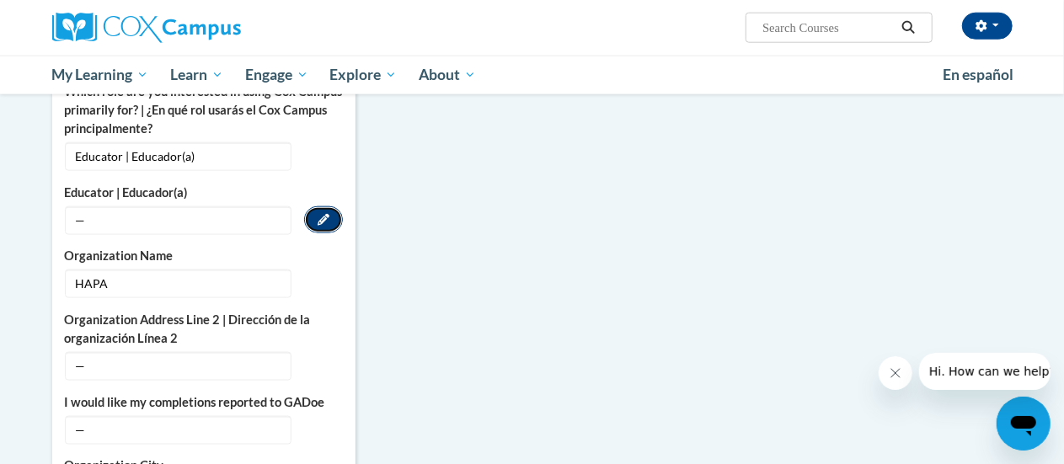
click at [327, 213] on icon "Custom profile fields" at bounding box center [323, 219] width 12 height 12
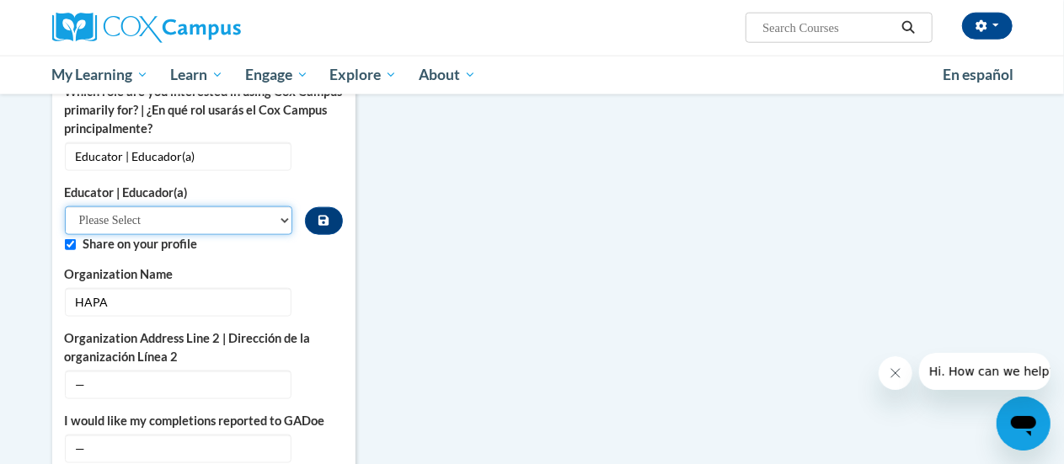
click at [275, 206] on select "Please Select Early Learning/Daycare Teacher/Family Home Care Provider | Maestr…" at bounding box center [179, 220] width 228 height 29
select select "8e40623d-54d0-45cd-9f92-5df65cd3f8cf"
click at [65, 206] on select "Please Select Early Learning/Daycare Teacher/Family Home Care Provider | Maestr…" at bounding box center [179, 220] width 228 height 29
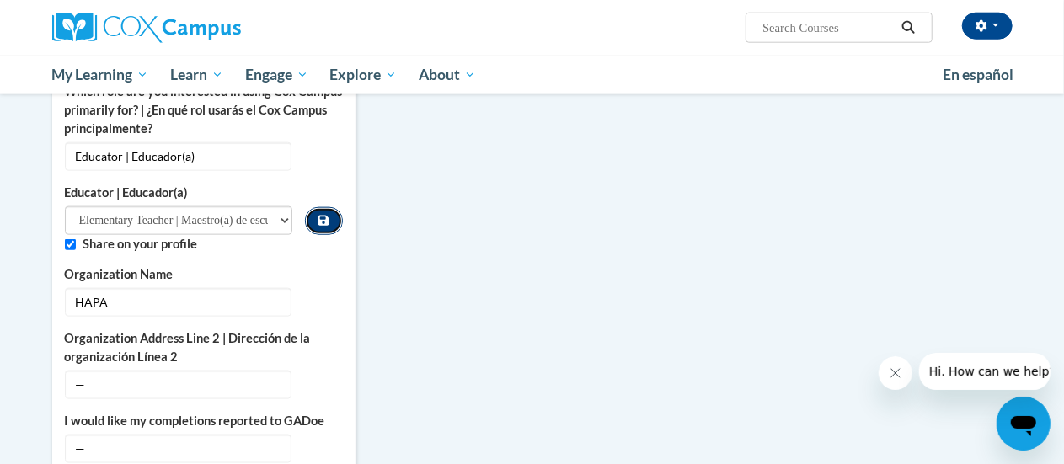
click at [319, 215] on icon "Custom profile fields" at bounding box center [323, 221] width 10 height 12
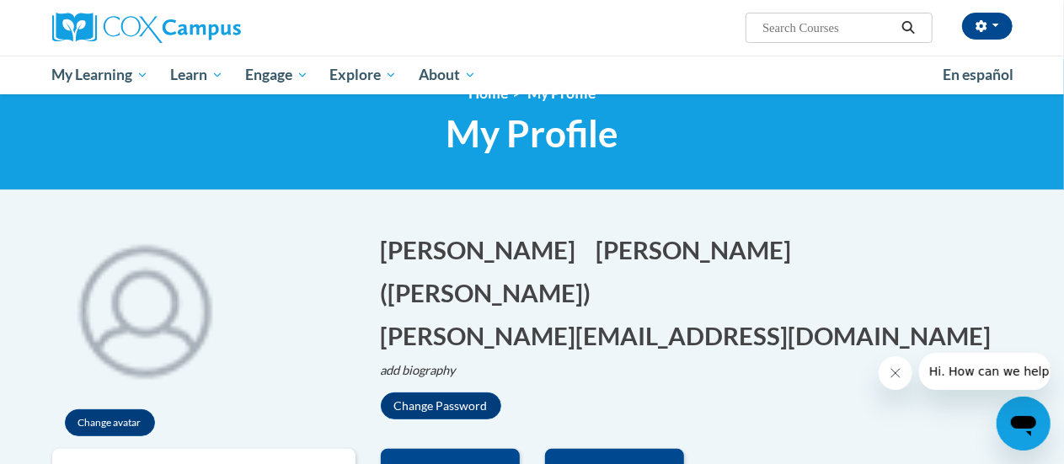
scroll to position [0, 0]
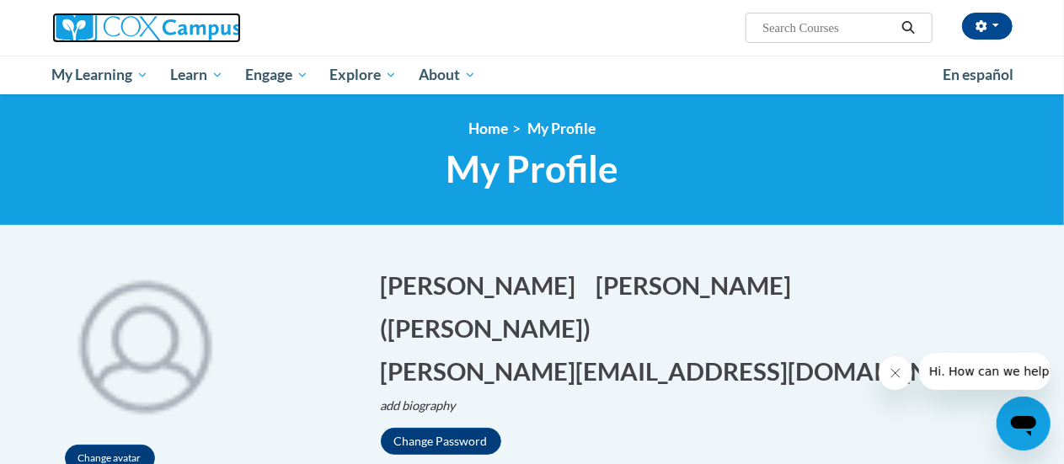
click at [120, 28] on img at bounding box center [146, 28] width 189 height 30
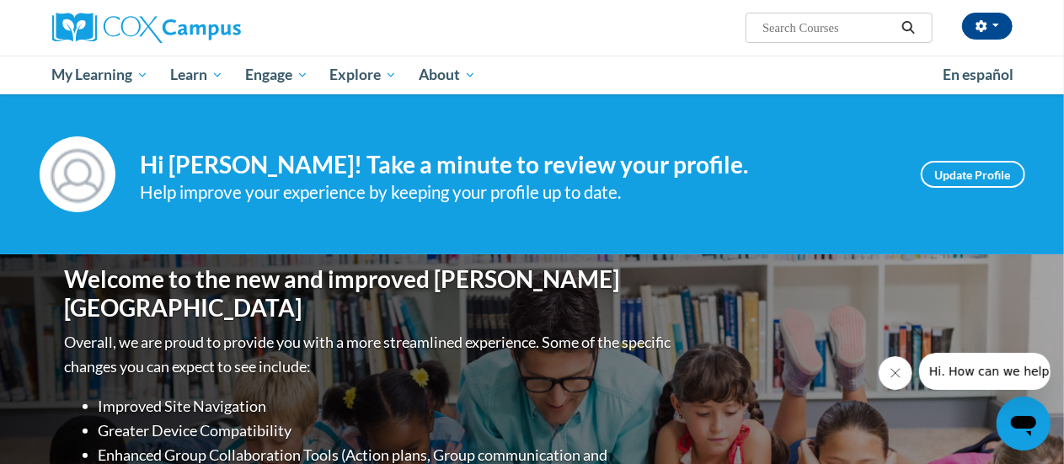
scroll to position [40, 0]
